Goal: Register for event/course

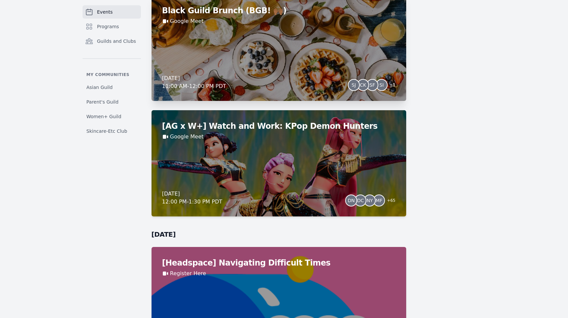
scroll to position [464, 0]
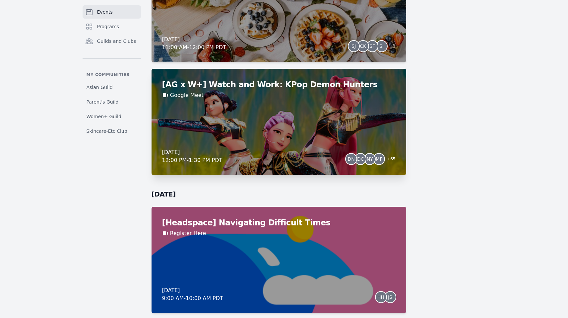
click at [257, 81] on h2 "[AG x W+] Watch and Work: KPop Demon Hunters" at bounding box center [278, 84] width 233 height 11
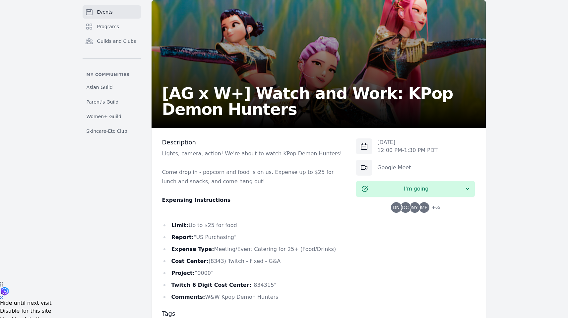
scroll to position [118, 0]
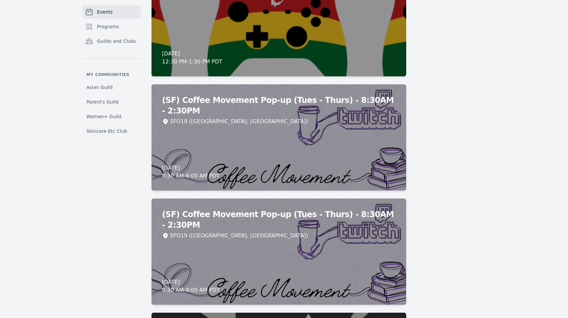
scroll to position [1842, 0]
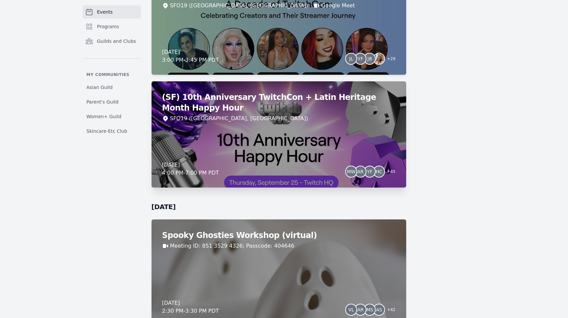
click at [280, 112] on h2 "(SF) 10th Anniversary TwitchCon + Latin Heritage Month Happy Hour" at bounding box center [278, 102] width 233 height 21
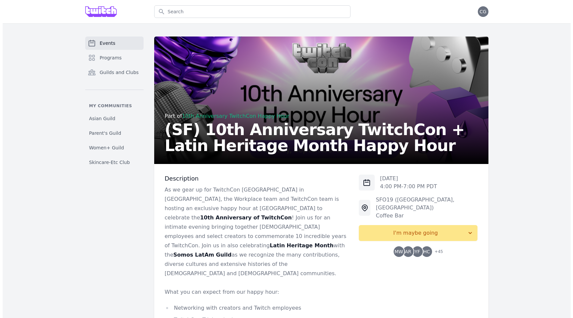
scroll to position [200, 0]
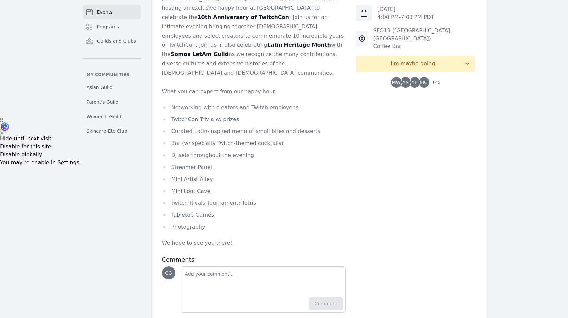
click at [432, 78] on span "+ 45" at bounding box center [434, 82] width 12 height 9
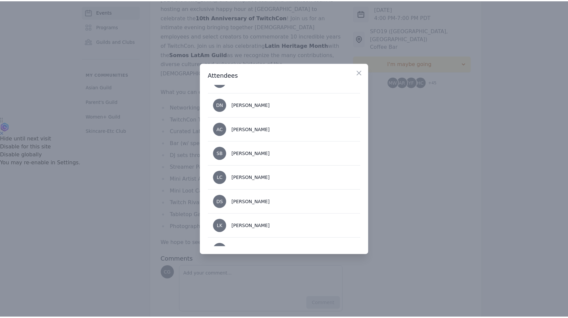
scroll to position [0, 0]
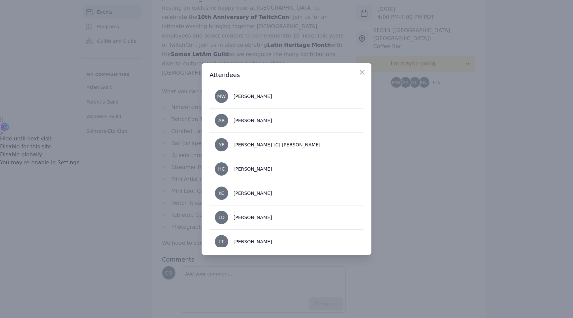
click at [405, 148] on div at bounding box center [286, 159] width 573 height 318
